Goal: Information Seeking & Learning: Learn about a topic

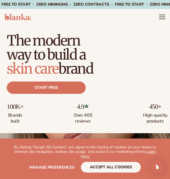
click at [165, 21] on header "Cart product catalog The Lab by Blanka" at bounding box center [85, 17] width 170 height 16
click at [164, 17] on icon "Menu" at bounding box center [162, 17] width 6 height 0
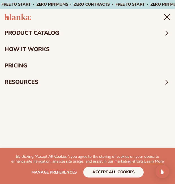
click at [165, 18] on icon "Menu" at bounding box center [166, 16] width 5 height 5
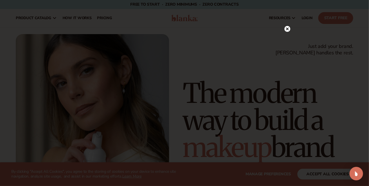
click at [170, 29] on icon at bounding box center [287, 28] width 3 height 3
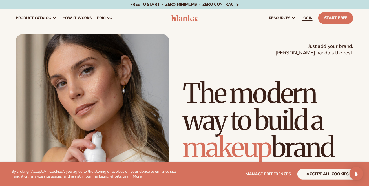
click at [170, 19] on span "LOGIN" at bounding box center [306, 18] width 11 height 5
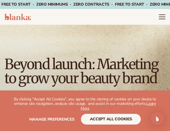
click at [163, 18] on icon "Menu" at bounding box center [162, 16] width 7 height 7
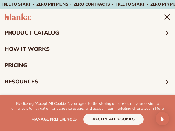
click at [24, 65] on link "pricing" at bounding box center [87, 65] width 175 height 16
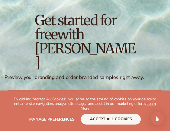
scroll to position [56, 0]
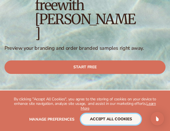
click at [103, 119] on button "accept all cookies" at bounding box center [111, 119] width 60 height 11
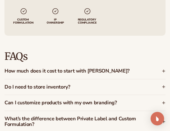
scroll to position [817, 0]
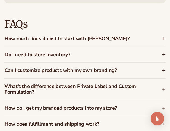
click at [49, 36] on h3 "How much does it cost to start with Blanka?" at bounding box center [73, 39] width 137 height 6
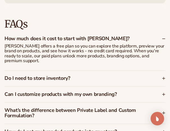
click at [41, 71] on div "Do I need to store inventory?" at bounding box center [85, 79] width 161 height 16
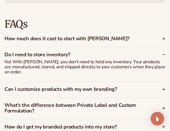
click at [32, 87] on h3 "Can I customize products with my own branding?" at bounding box center [73, 90] width 137 height 6
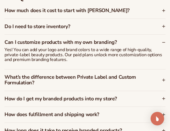
scroll to position [873, 0]
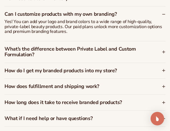
click at [45, 50] on h3 "What’s the difference between Private Label and Custom Formulation?" at bounding box center [73, 51] width 137 height 11
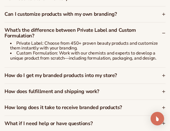
click at [42, 73] on h3 "How do I get my branded products into my store?" at bounding box center [73, 76] width 137 height 6
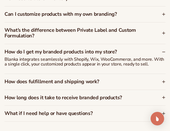
click at [40, 79] on h3 "How does fulfillment and shipping work?" at bounding box center [73, 82] width 137 height 6
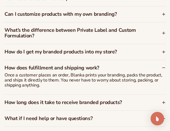
click at [57, 100] on h3 "How long does it take to receive branded products?" at bounding box center [73, 103] width 137 height 6
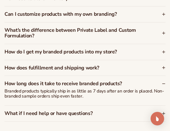
click at [55, 112] on div "What if I need help or have questions?" at bounding box center [85, 114] width 161 height 16
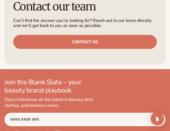
scroll to position [1183, 0]
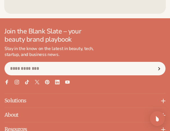
click at [157, 120] on img "Open Intercom Messenger" at bounding box center [157, 118] width 7 height 7
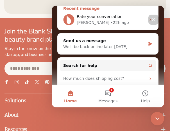
scroll to position [112, 0]
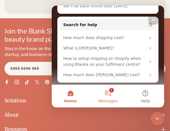
click at [109, 94] on button "1 Messages" at bounding box center [107, 96] width 37 height 23
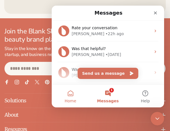
click at [71, 96] on button "Home" at bounding box center [70, 96] width 37 height 23
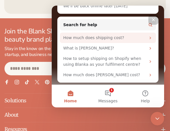
click at [105, 39] on div "How much does shipping cost?" at bounding box center [104, 38] width 83 height 6
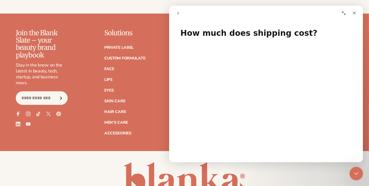
scroll to position [0, 0]
